Goal: Information Seeking & Learning: Learn about a topic

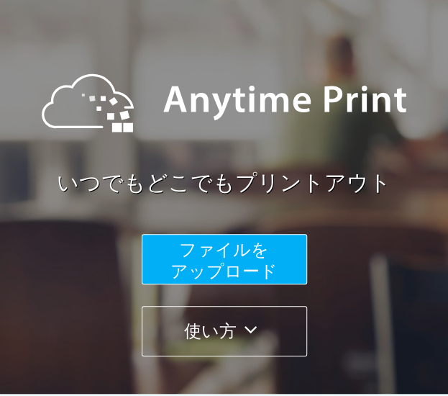
scroll to position [144, 0]
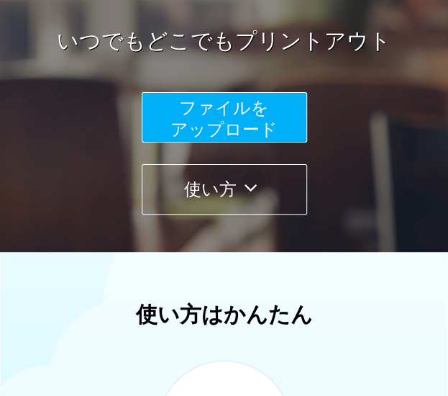
click at [224, 202] on button "使い方" at bounding box center [224, 189] width 165 height 50
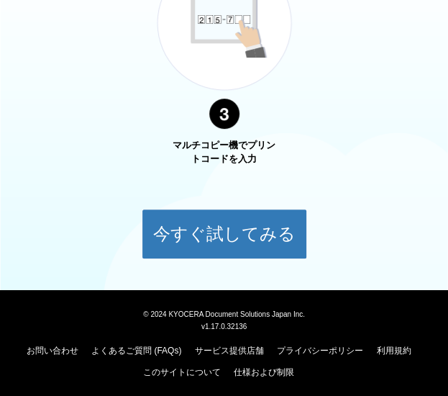
scroll to position [1099, 0]
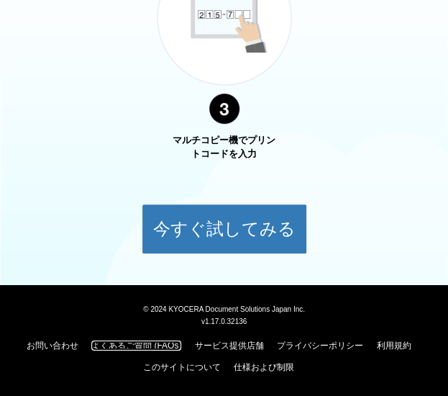
click at [163, 349] on link "よくあるご質問 (FAQs)" at bounding box center [136, 345] width 90 height 10
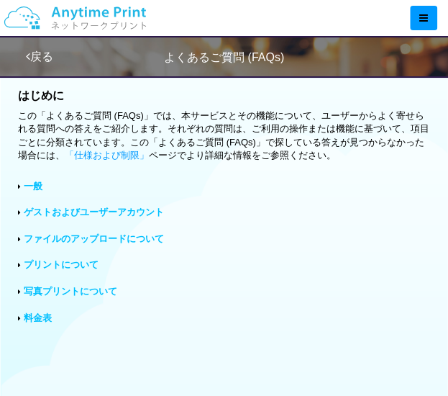
click at [148, 213] on link "ゲストおよびユーザーアカウント" at bounding box center [94, 211] width 140 height 11
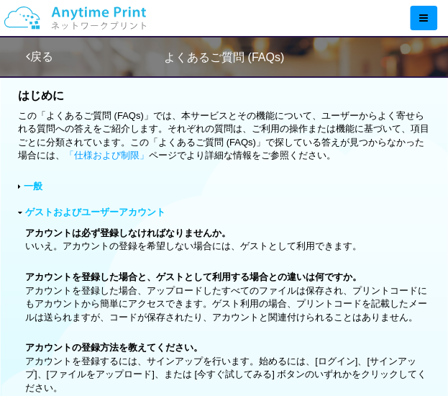
click at [27, 184] on link "一般" at bounding box center [33, 186] width 19 height 11
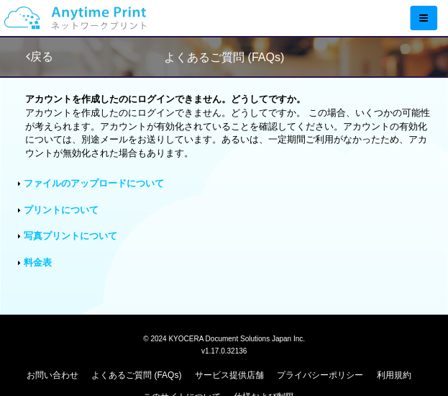
scroll to position [1079, 0]
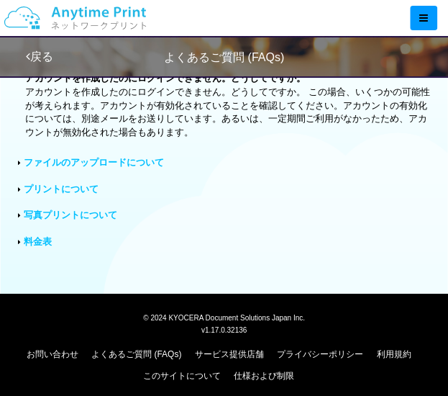
click at [89, 160] on link "ファイルのアップロードについて" at bounding box center [94, 162] width 140 height 11
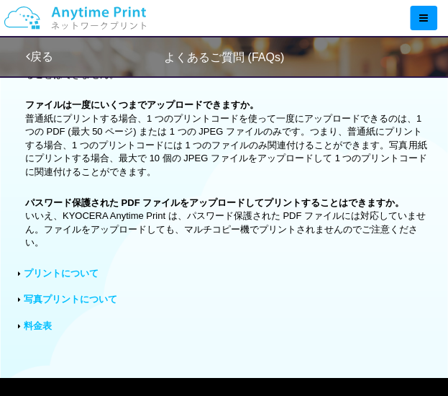
scroll to position [1295, 0]
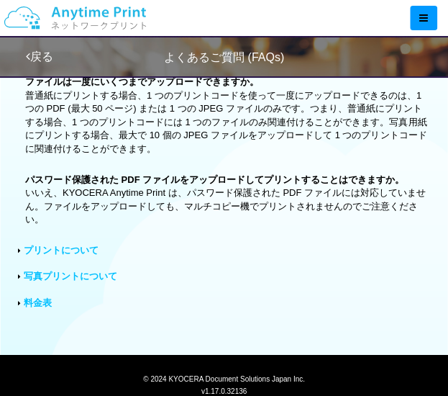
click at [78, 248] on link "プリントについて" at bounding box center [61, 250] width 75 height 11
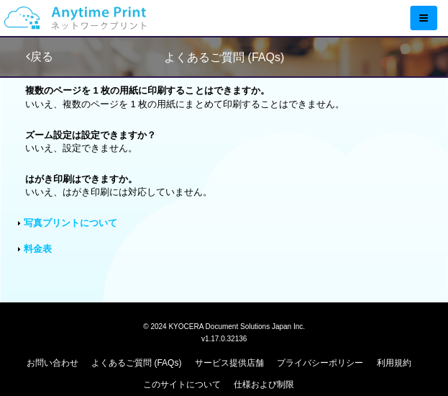
scroll to position [1997, 0]
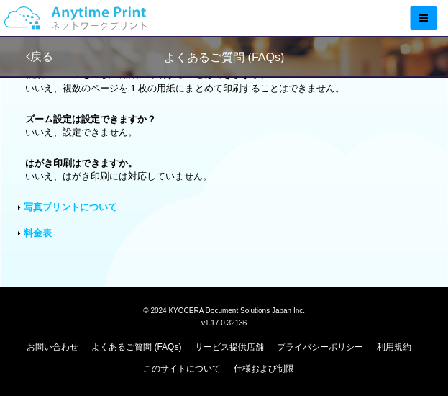
click at [38, 231] on link "料金表" at bounding box center [38, 232] width 28 height 11
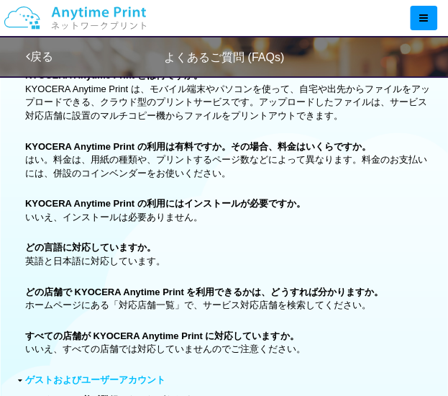
scroll to position [127, 0]
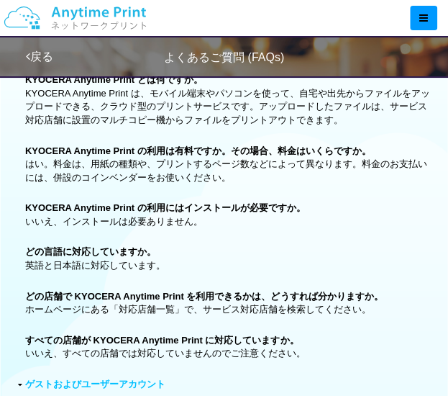
click at [49, 52] on link "戻る" at bounding box center [39, 56] width 27 height 12
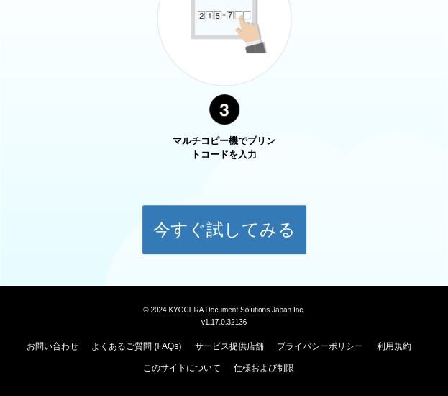
scroll to position [1099, 0]
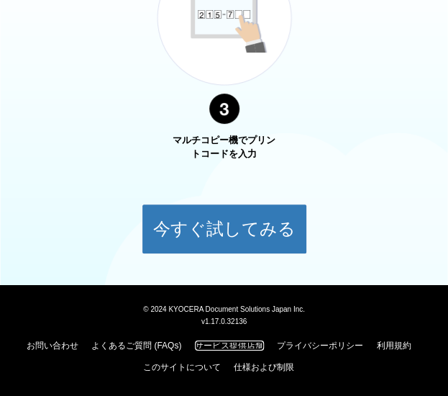
click at [243, 340] on link "サービス提供店舗" at bounding box center [229, 345] width 69 height 10
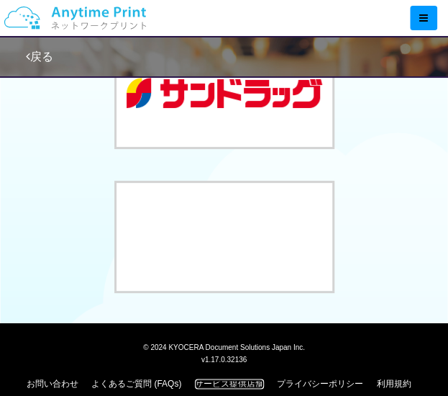
scroll to position [301, 0]
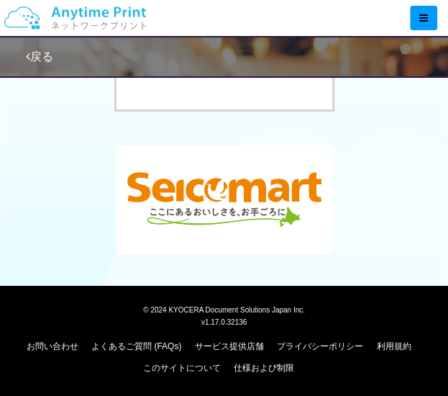
click at [248, 197] on button at bounding box center [225, 199] width 216 height 108
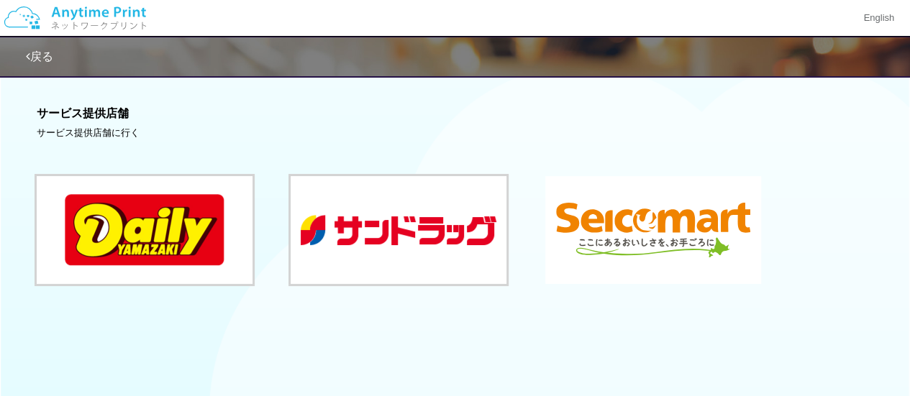
scroll to position [0, 0]
